Goal: Information Seeking & Learning: Learn about a topic

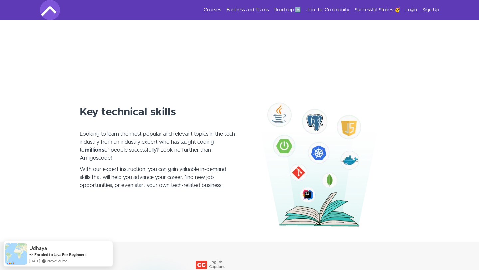
scroll to position [315, 0]
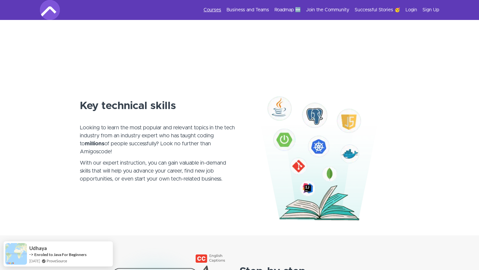
click at [215, 11] on link "Courses" at bounding box center [213, 10] width 18 height 7
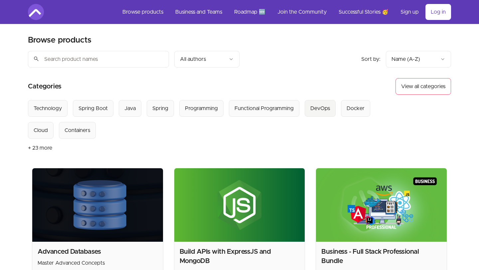
click at [324, 111] on div "DevOps" at bounding box center [321, 109] width 20 height 8
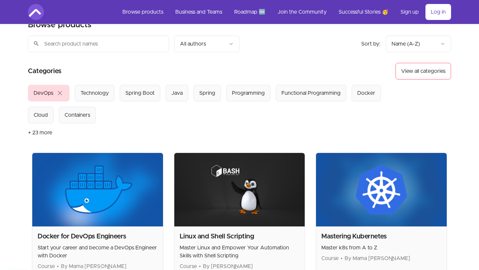
scroll to position [20, 0]
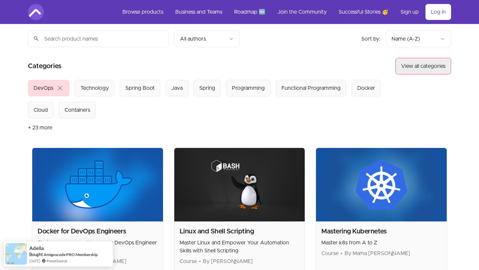
click at [420, 68] on button "View all categories" at bounding box center [424, 66] width 56 height 17
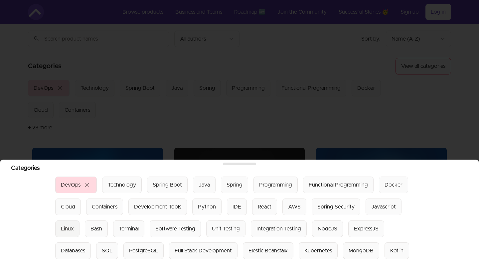
click at [67, 230] on div "Linux" at bounding box center [67, 229] width 13 height 8
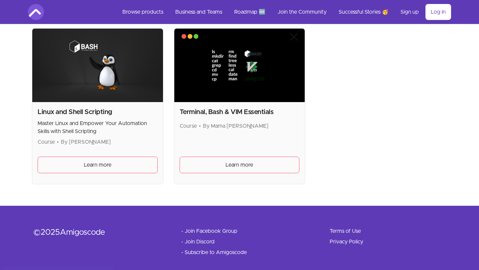
scroll to position [138, 0]
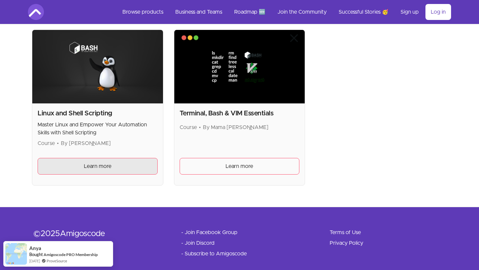
click at [121, 163] on link "Learn more" at bounding box center [98, 166] width 120 height 17
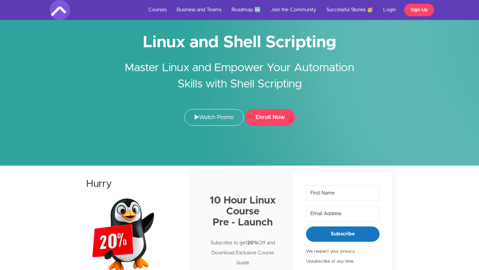
scroll to position [16, 0]
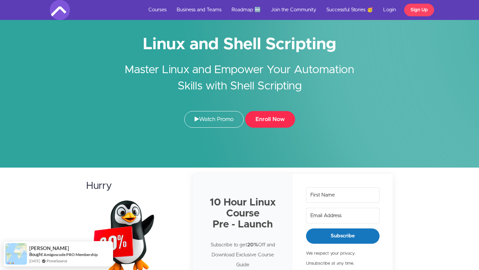
click at [276, 119] on button "Enroll Now" at bounding box center [270, 119] width 50 height 17
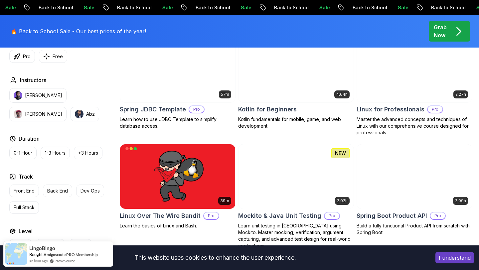
scroll to position [1377, 0]
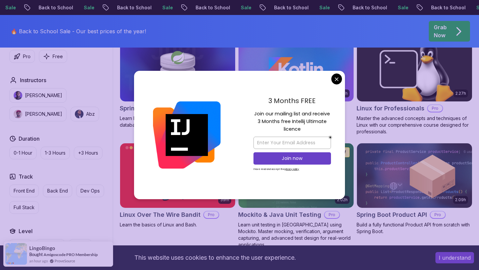
click at [424, 74] on img at bounding box center [414, 69] width 121 height 68
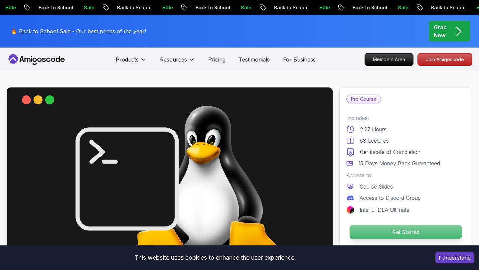
click at [407, 233] on p "Get Started" at bounding box center [406, 232] width 113 height 14
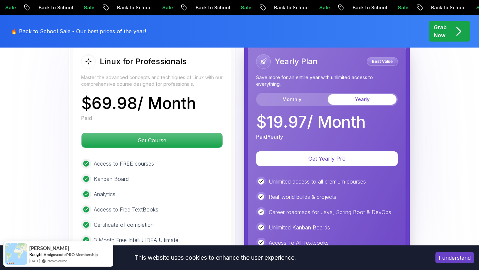
scroll to position [1416, 0]
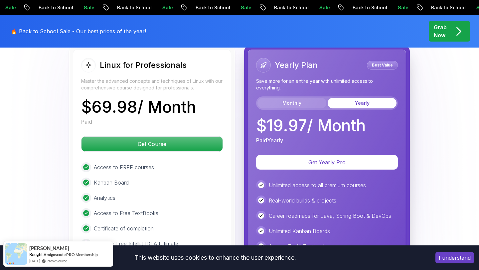
click at [292, 102] on button "Monthly" at bounding box center [292, 103] width 69 height 11
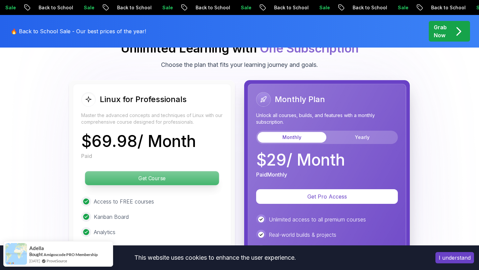
scroll to position [1381, 0]
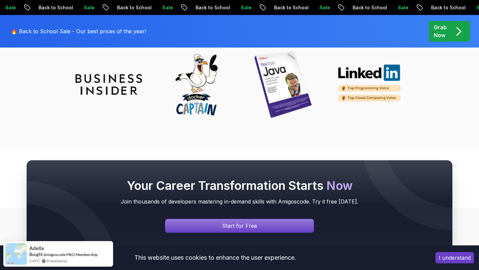
scroll to position [2261, 0]
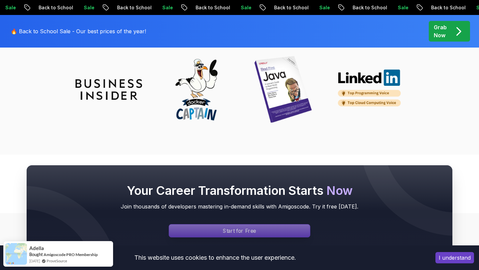
click at [283, 230] on div "Signin page" at bounding box center [239, 231] width 141 height 13
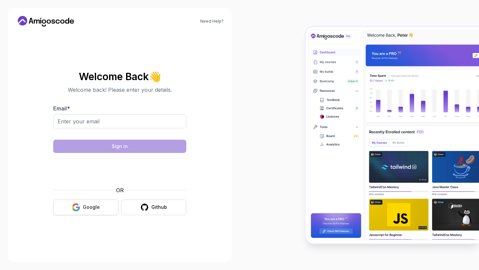
click at [90, 209] on div "Google" at bounding box center [91, 207] width 17 height 7
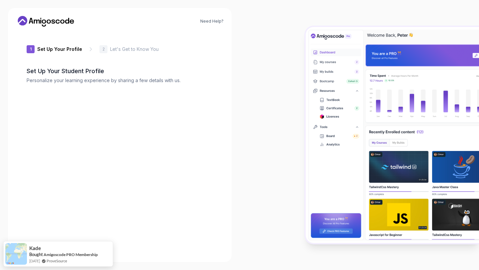
type input "sunnyiguana926dc"
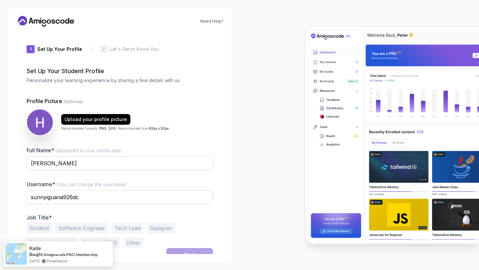
scroll to position [7, 0]
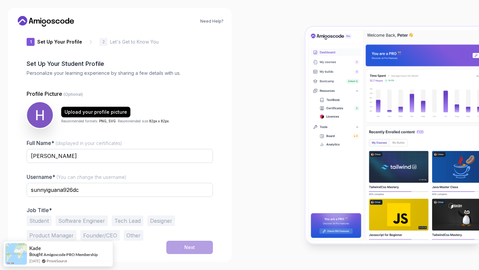
click at [76, 220] on button "Software Engineer" at bounding box center [82, 221] width 52 height 11
click at [179, 248] on button "Next" at bounding box center [189, 247] width 47 height 13
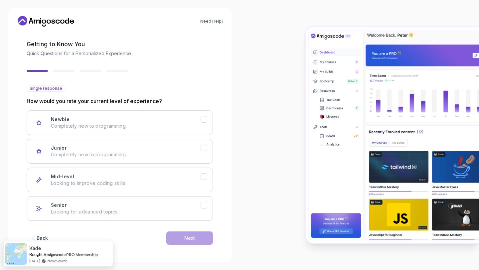
scroll to position [28, 0]
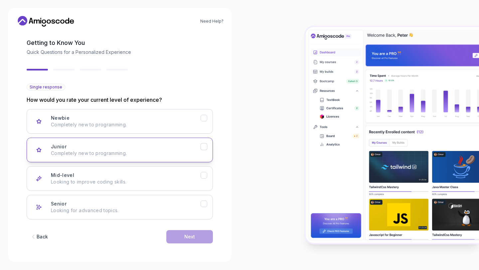
click at [146, 156] on p "Completely new to programming." at bounding box center [126, 153] width 150 height 7
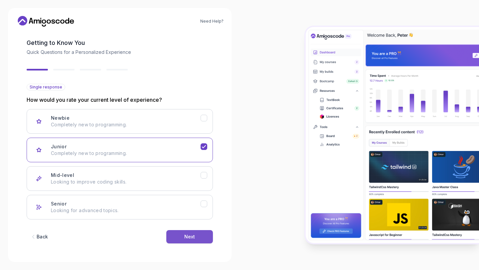
click at [191, 240] on button "Next" at bounding box center [189, 236] width 47 height 13
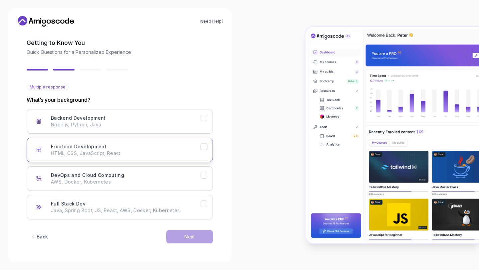
click at [176, 143] on div "Frontend Development HTML, CSS, JavaScript, React" at bounding box center [126, 149] width 150 height 13
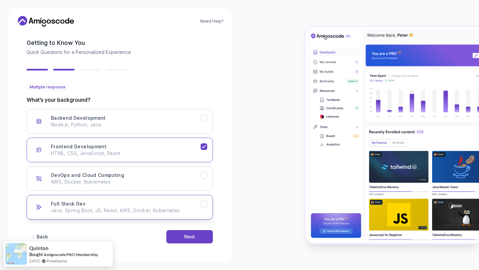
click at [137, 206] on div "Full Stack Dev Java, Spring Boot, JS, React, AWS, Docker, Kubernetes" at bounding box center [126, 207] width 150 height 13
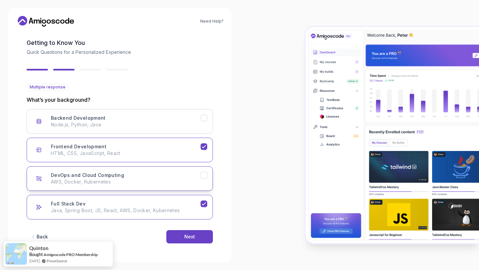
click at [140, 186] on button "DevOps and Cloud Computing AWS, Docker, Kubernetes" at bounding box center [120, 178] width 186 height 25
click at [146, 143] on button "Frontend Development HTML, CSS, JavaScript, React" at bounding box center [120, 150] width 186 height 25
click at [181, 237] on button "Next" at bounding box center [189, 236] width 47 height 13
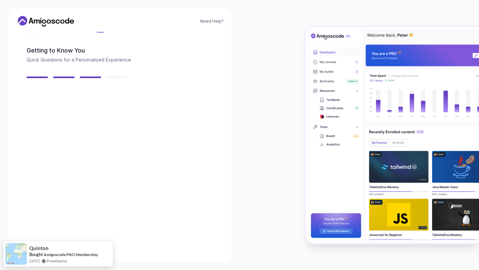
scroll to position [20, 0]
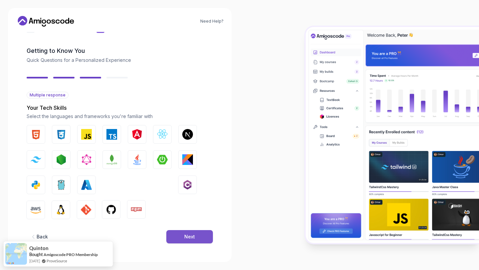
click at [192, 235] on div "Next" at bounding box center [189, 237] width 11 height 7
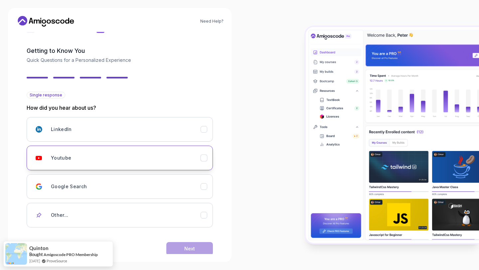
click at [133, 152] on div "Youtube" at bounding box center [126, 157] width 150 height 13
click at [186, 242] on button "Next" at bounding box center [189, 248] width 47 height 13
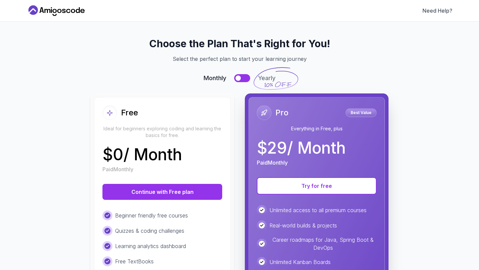
scroll to position [32, 0]
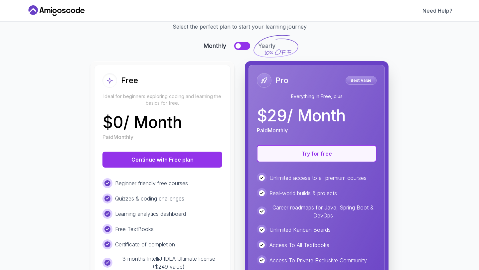
click at [285, 149] on button "Try for free" at bounding box center [317, 153] width 120 height 17
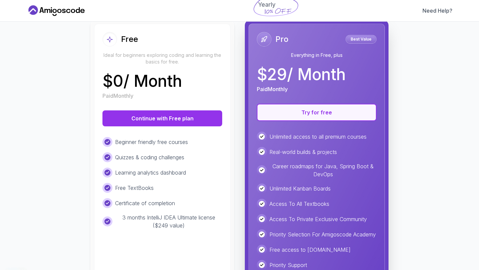
scroll to position [76, 0]
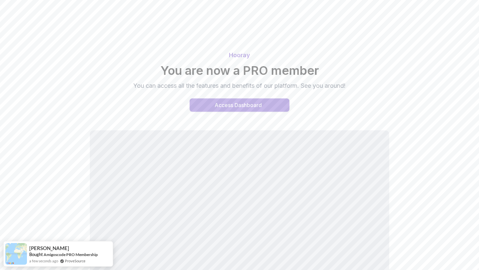
click at [209, 100] on button "Access Dashboard" at bounding box center [240, 105] width 100 height 13
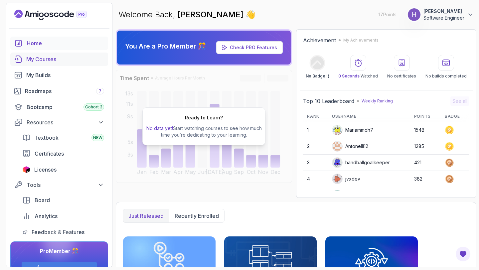
click at [38, 58] on div "My Courses" at bounding box center [65, 59] width 78 height 8
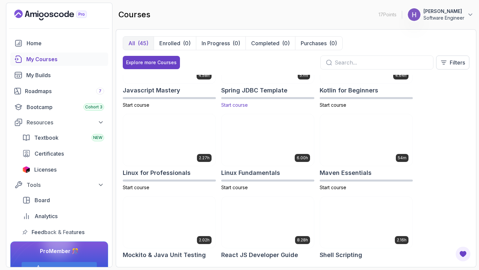
scroll to position [803, 0]
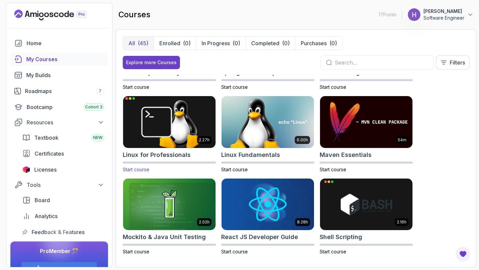
click at [186, 127] on img at bounding box center [169, 122] width 97 height 54
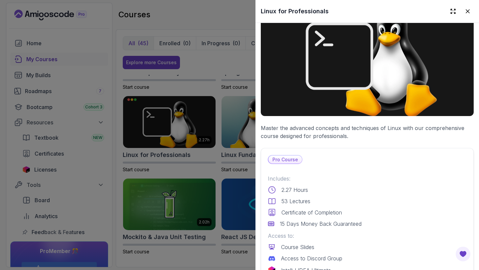
scroll to position [38, 0]
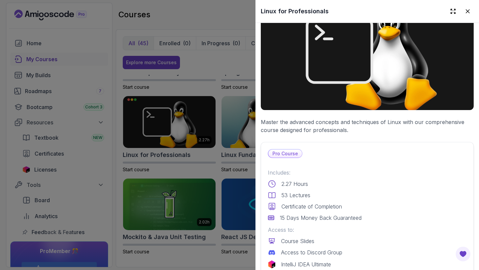
click at [138, 119] on div at bounding box center [239, 135] width 479 height 270
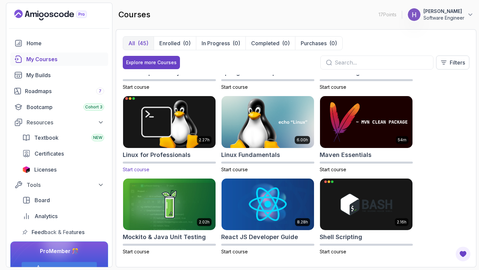
click at [191, 116] on img at bounding box center [169, 122] width 97 height 54
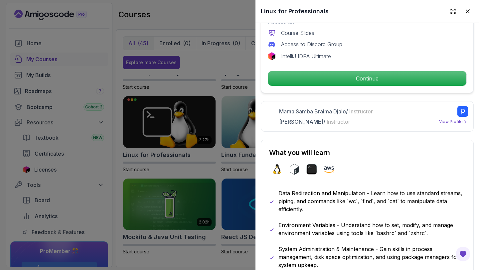
scroll to position [251, 0]
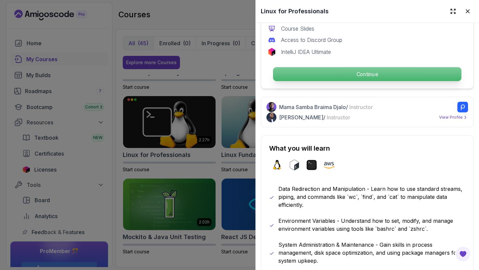
click at [324, 79] on p "Continue" at bounding box center [367, 74] width 188 height 14
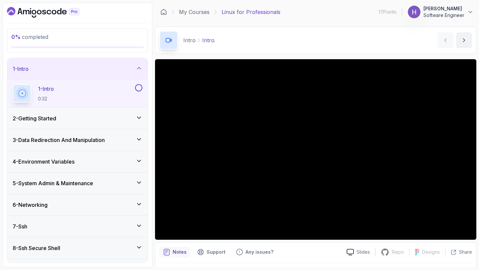
click at [139, 88] on button at bounding box center [138, 87] width 7 height 7
click at [109, 117] on div "2 - Getting Started" at bounding box center [78, 118] width 130 height 8
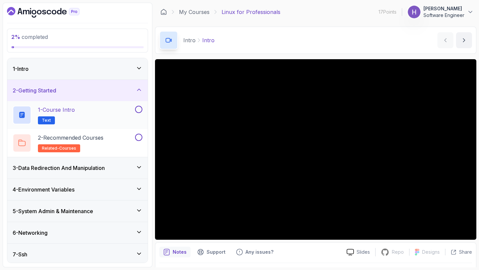
click at [138, 110] on button at bounding box center [138, 109] width 7 height 7
click at [140, 140] on button at bounding box center [138, 137] width 7 height 7
click at [112, 165] on div "3 - Data Redirection And Manipulation" at bounding box center [78, 168] width 130 height 8
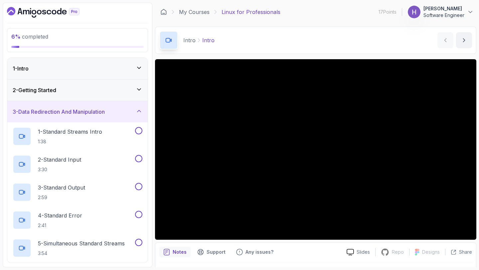
scroll to position [33, 0]
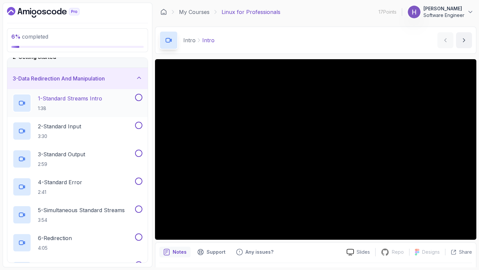
click at [140, 98] on button at bounding box center [138, 97] width 7 height 7
click at [139, 126] on button at bounding box center [138, 125] width 7 height 7
click at [139, 151] on button at bounding box center [138, 153] width 7 height 7
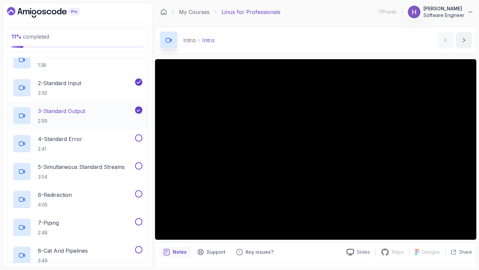
scroll to position [88, 0]
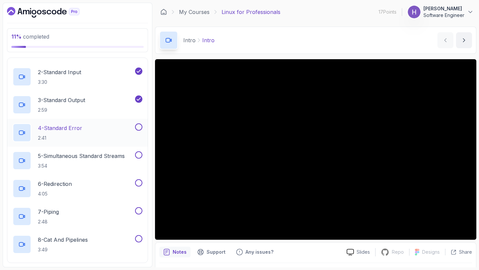
click at [140, 129] on button at bounding box center [138, 126] width 7 height 7
click at [141, 157] on button at bounding box center [138, 154] width 7 height 7
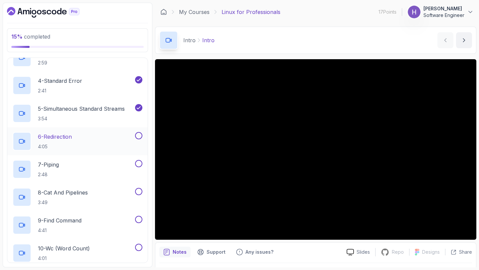
scroll to position [140, 0]
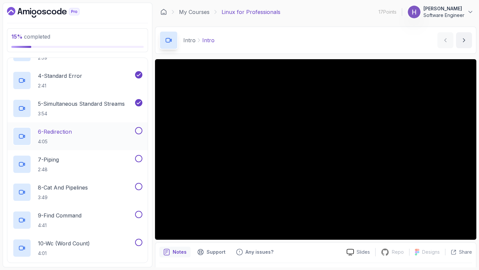
click at [138, 133] on button at bounding box center [138, 130] width 7 height 7
click at [139, 157] on button at bounding box center [138, 158] width 7 height 7
click at [142, 186] on button at bounding box center [138, 186] width 7 height 7
click at [124, 211] on div "9 - Find Command 4:41" at bounding box center [73, 220] width 121 height 19
